Goal: Find specific page/section: Find specific page/section

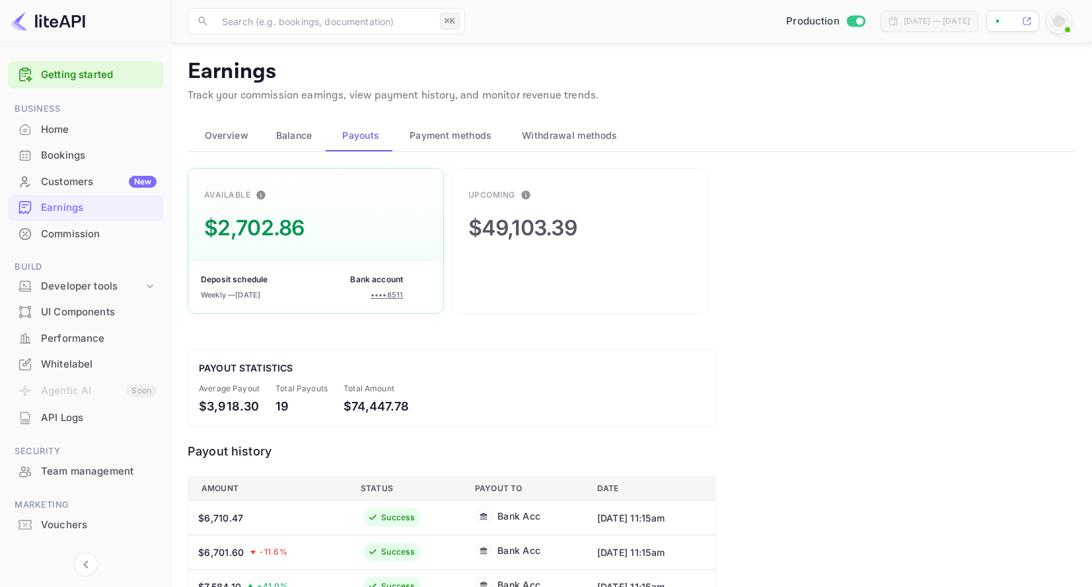
scroll to position [130, 0]
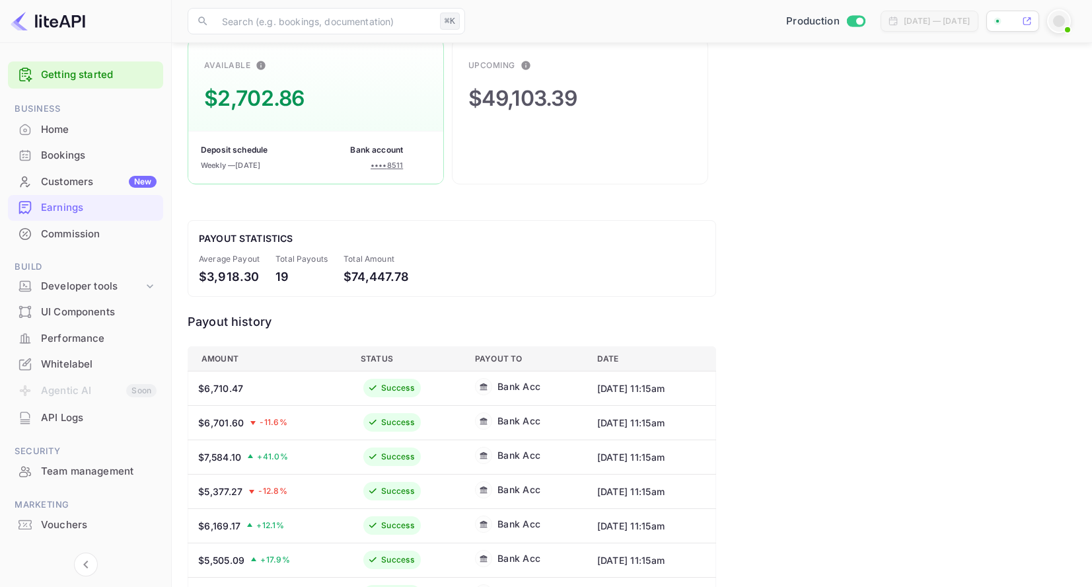
click at [52, 130] on div "Home" at bounding box center [99, 129] width 116 height 15
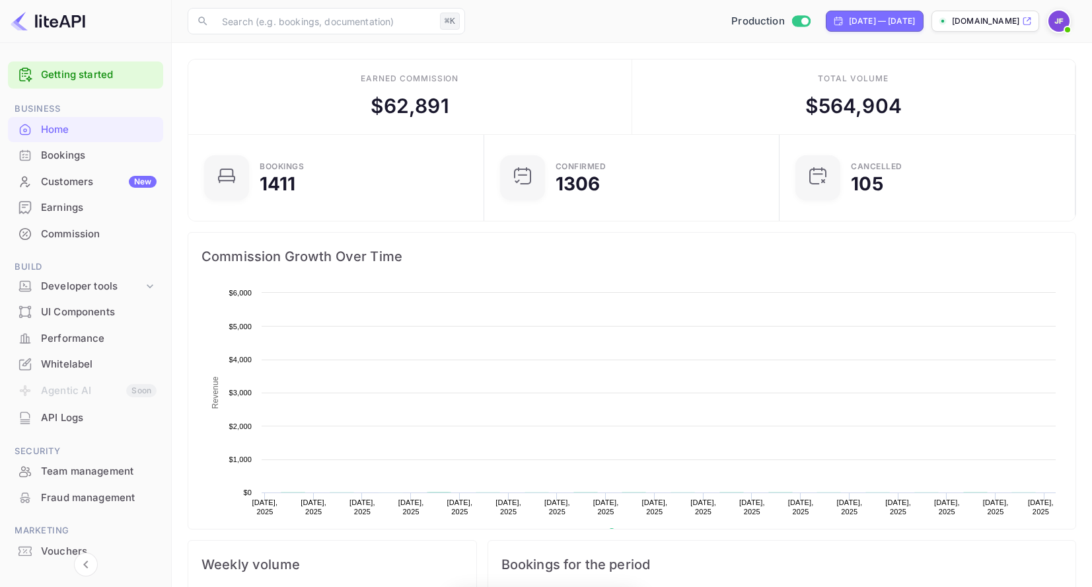
scroll to position [215, 288]
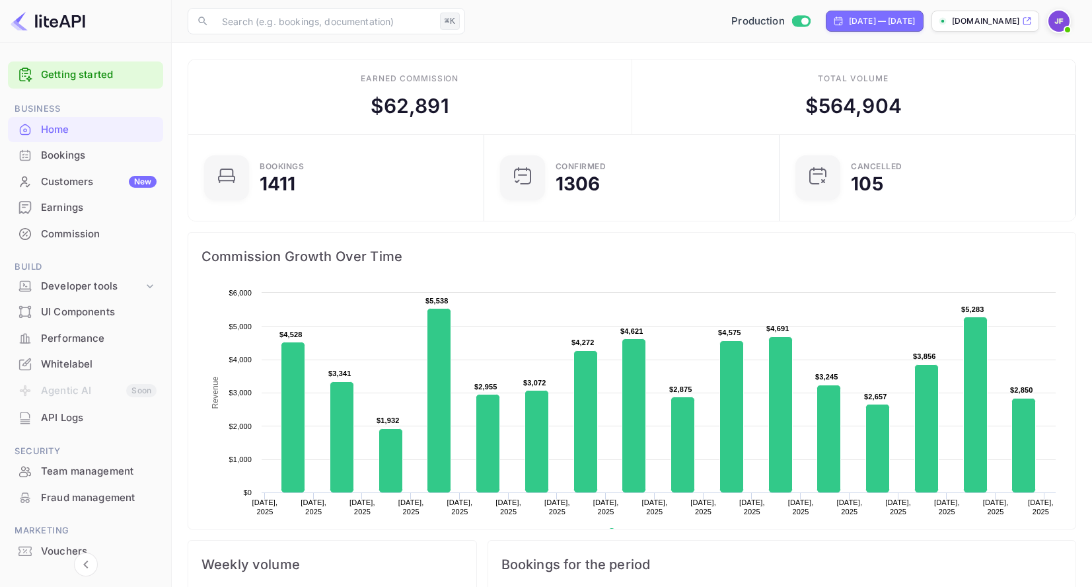
click at [69, 209] on div "Earnings" at bounding box center [99, 207] width 116 height 15
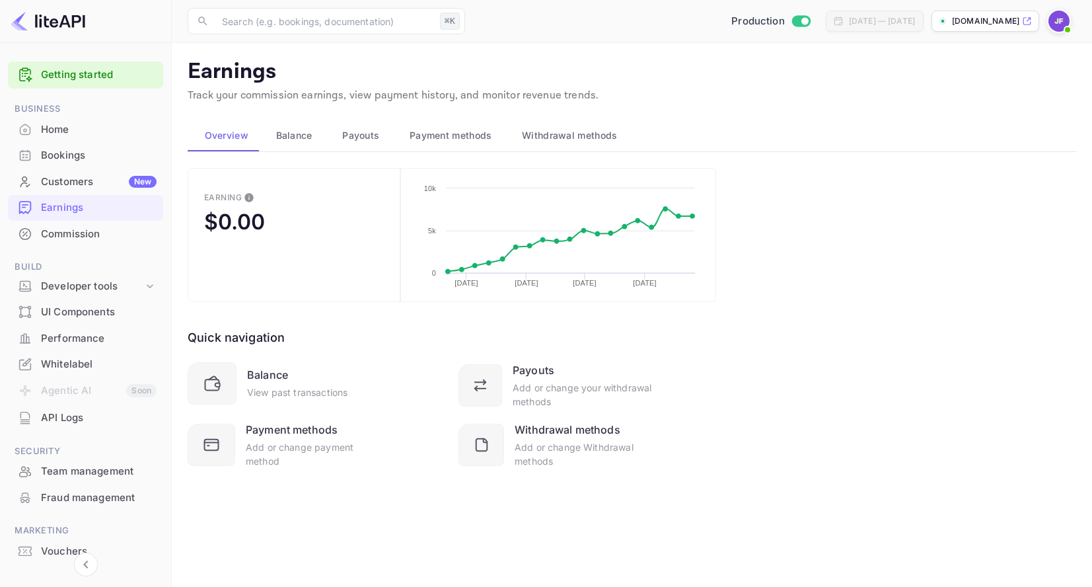
click at [350, 134] on span "Payouts" at bounding box center [360, 136] width 37 height 16
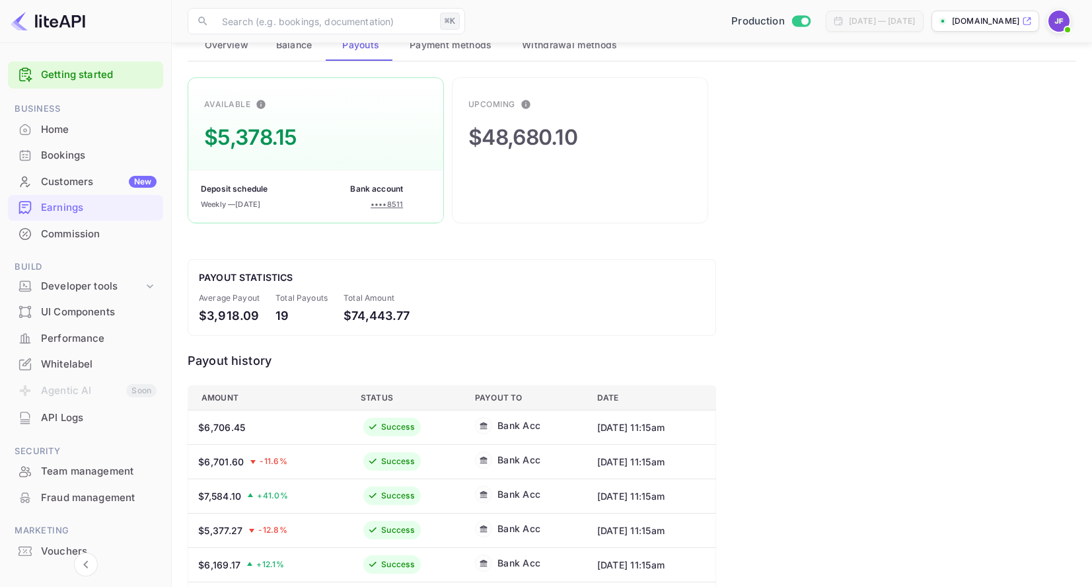
scroll to position [86, 0]
